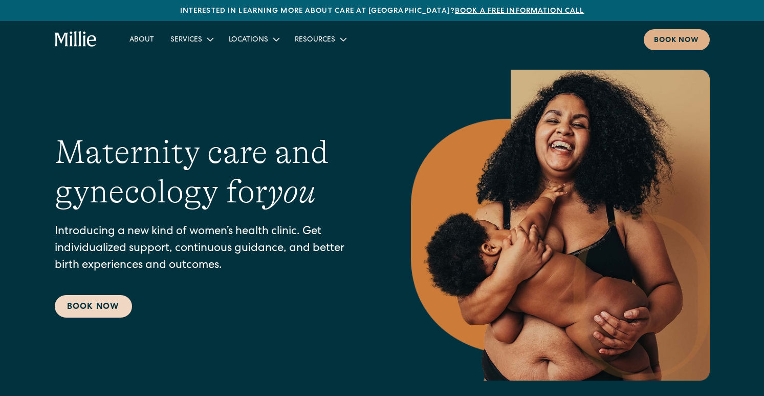
click at [81, 310] on link "Book Now" at bounding box center [93, 306] width 77 height 23
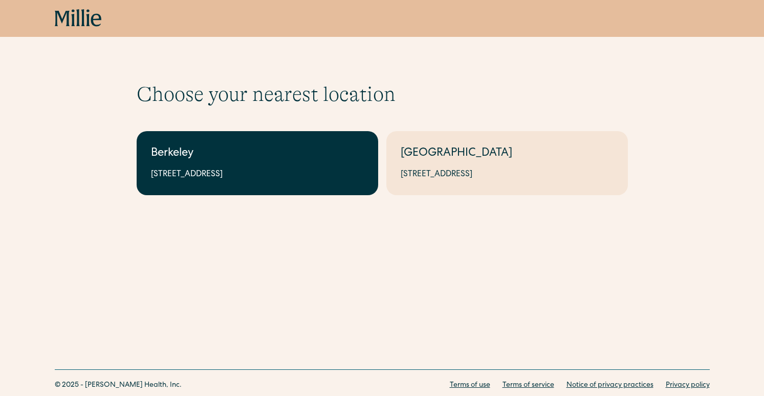
click at [170, 181] on link "Berkeley 2999 Regent St, Suite 524, Berkeley, CA 94705" at bounding box center [258, 163] width 242 height 64
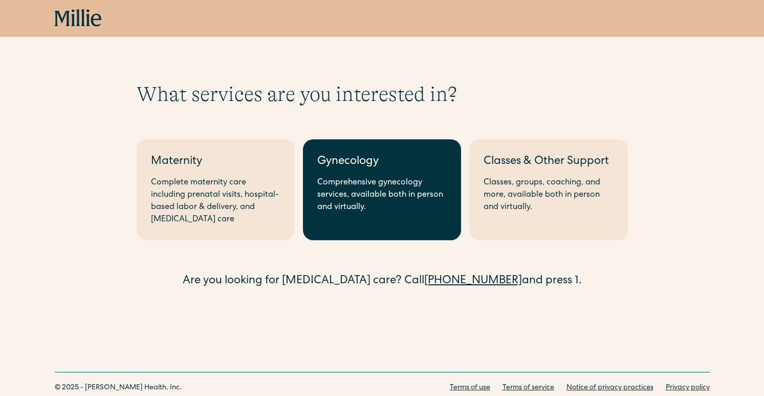
click at [419, 156] on div "Gynecology" at bounding box center [382, 162] width 130 height 17
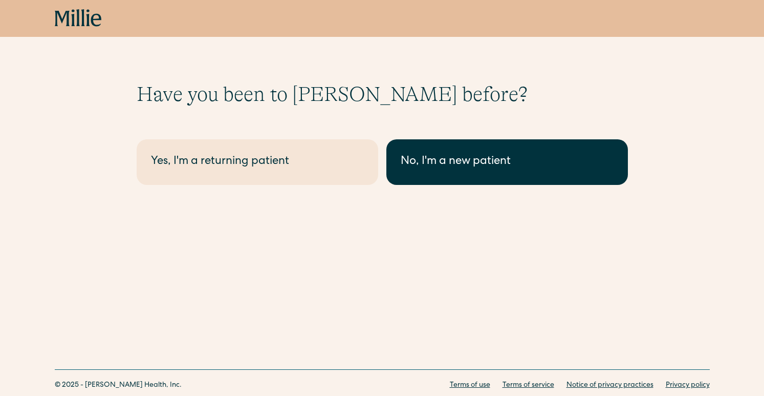
click at [417, 161] on div "No, I'm a new patient" at bounding box center [507, 162] width 213 height 17
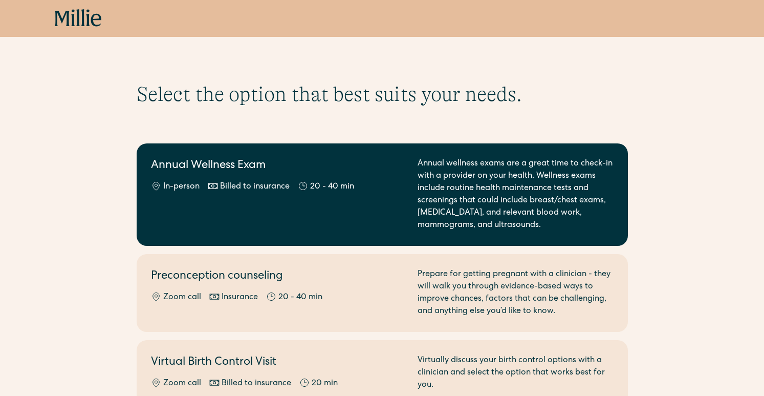
click at [188, 212] on div "Annual Wellness Exam In-person Billed to insurance 20 - 40 min" at bounding box center [278, 195] width 254 height 74
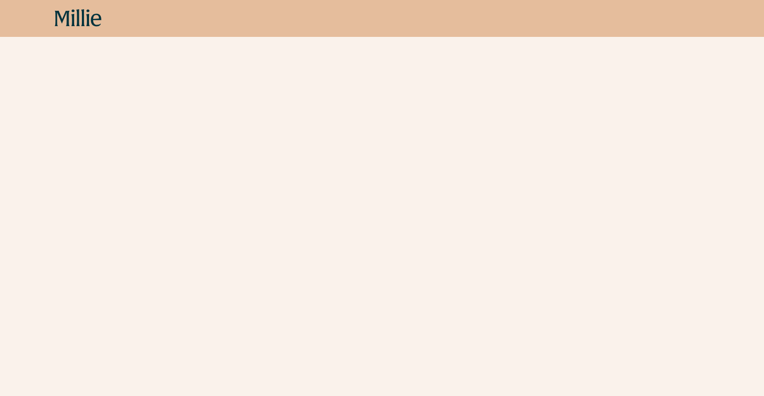
scroll to position [861, 0]
click at [84, 255] on div "Schedule your appointment This below only shows on maternity + location Materni…" at bounding box center [382, 29] width 764 height 1617
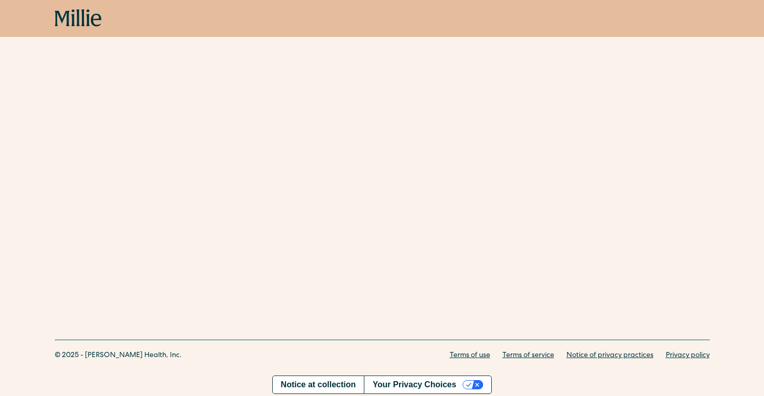
scroll to position [188, 0]
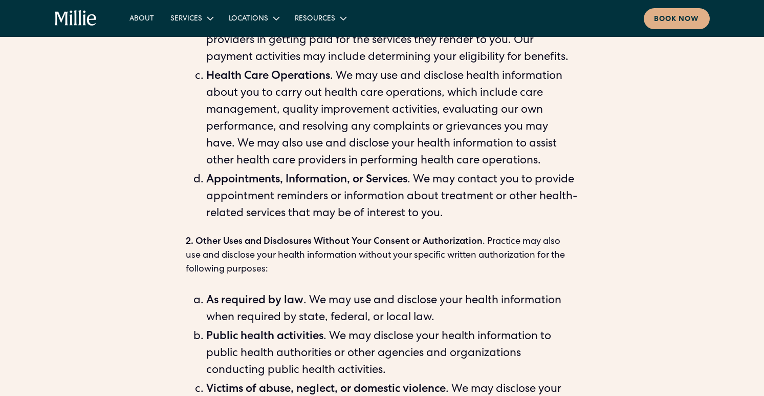
scroll to position [706, 0]
